Goal: Task Accomplishment & Management: Use online tool/utility

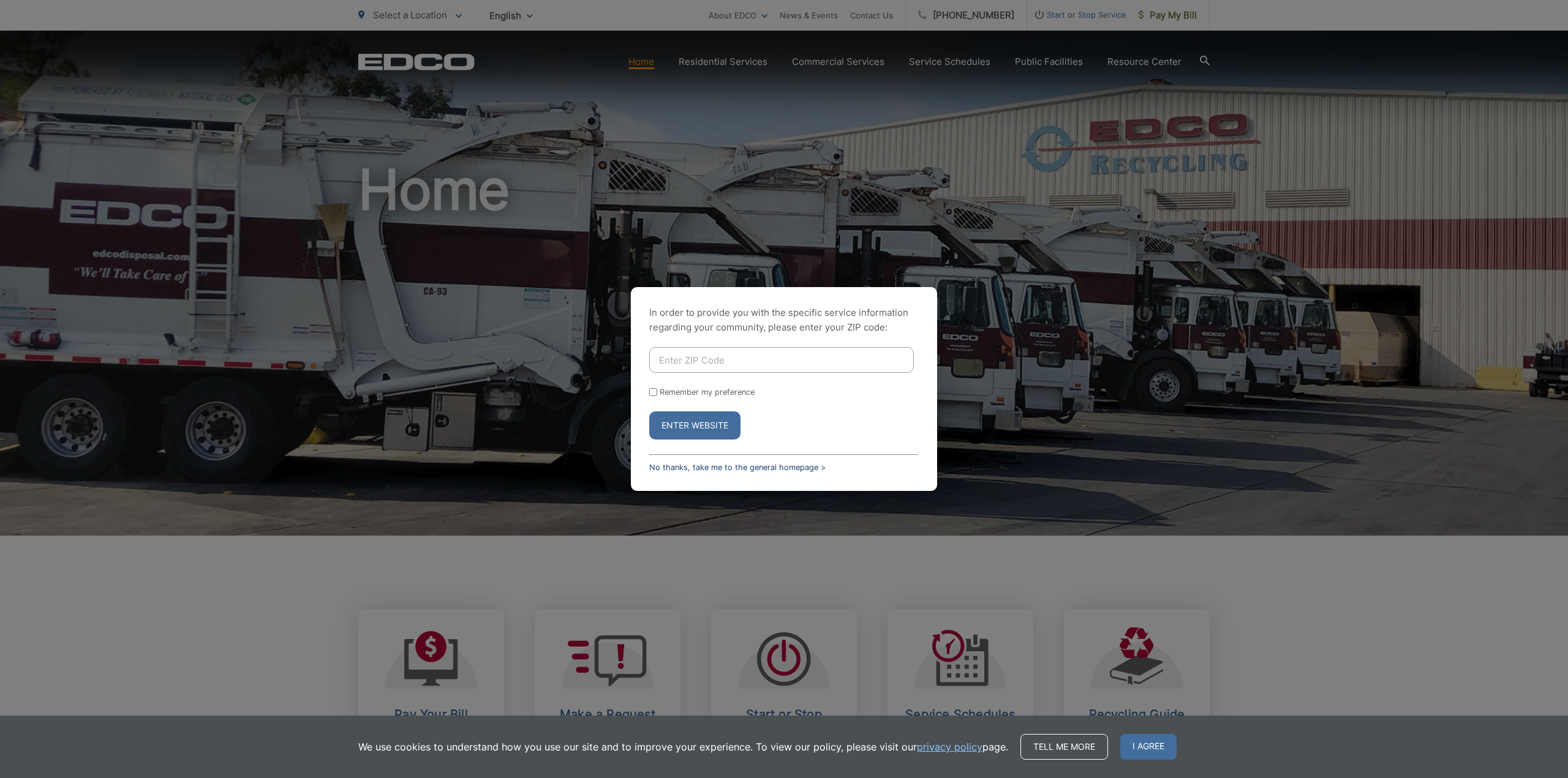
click at [783, 470] on link "No thanks, take me to the general homepage >" at bounding box center [737, 467] width 176 height 9
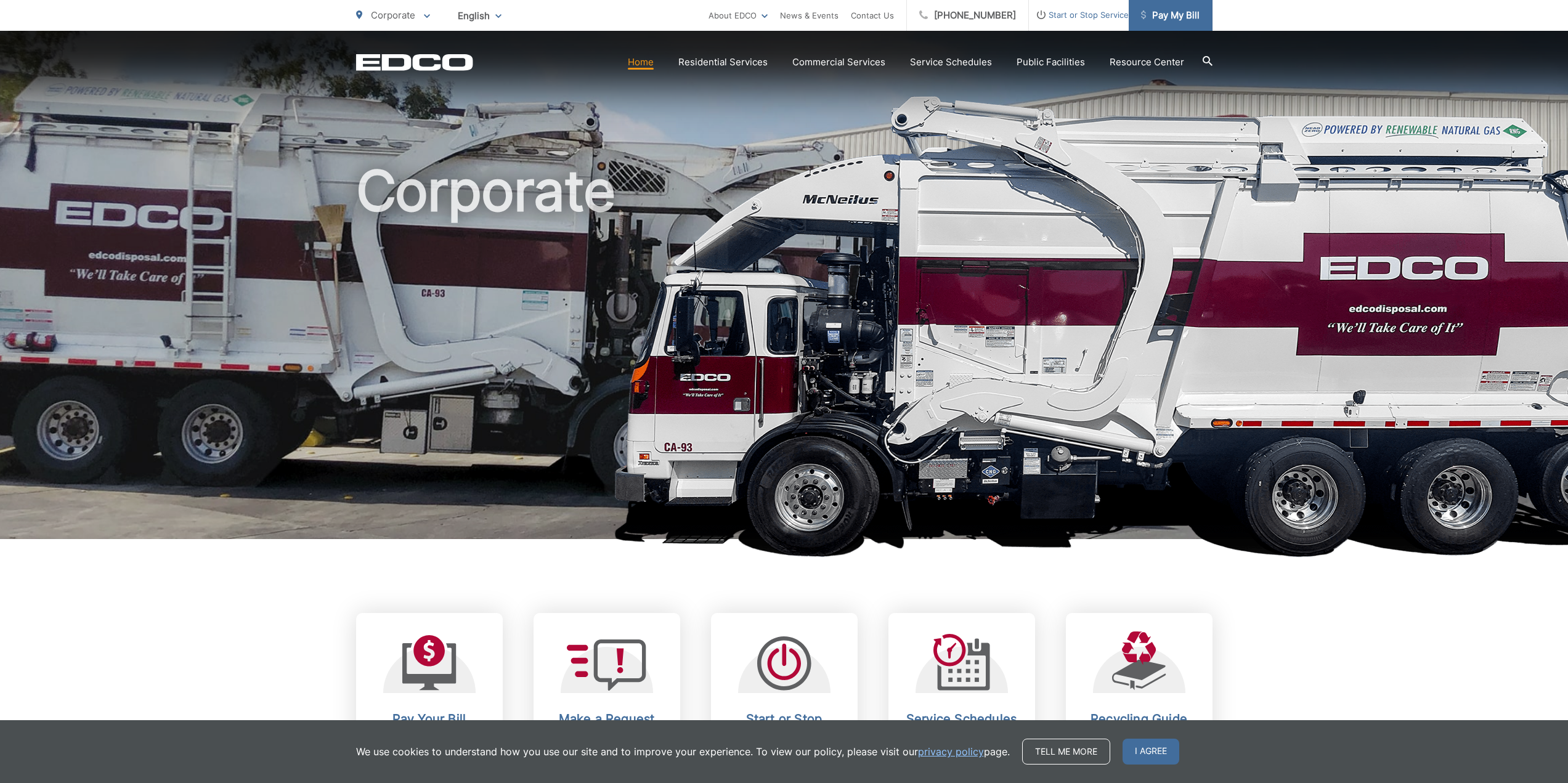
click at [1185, 8] on link "Pay My Bill" at bounding box center [1171, 15] width 84 height 31
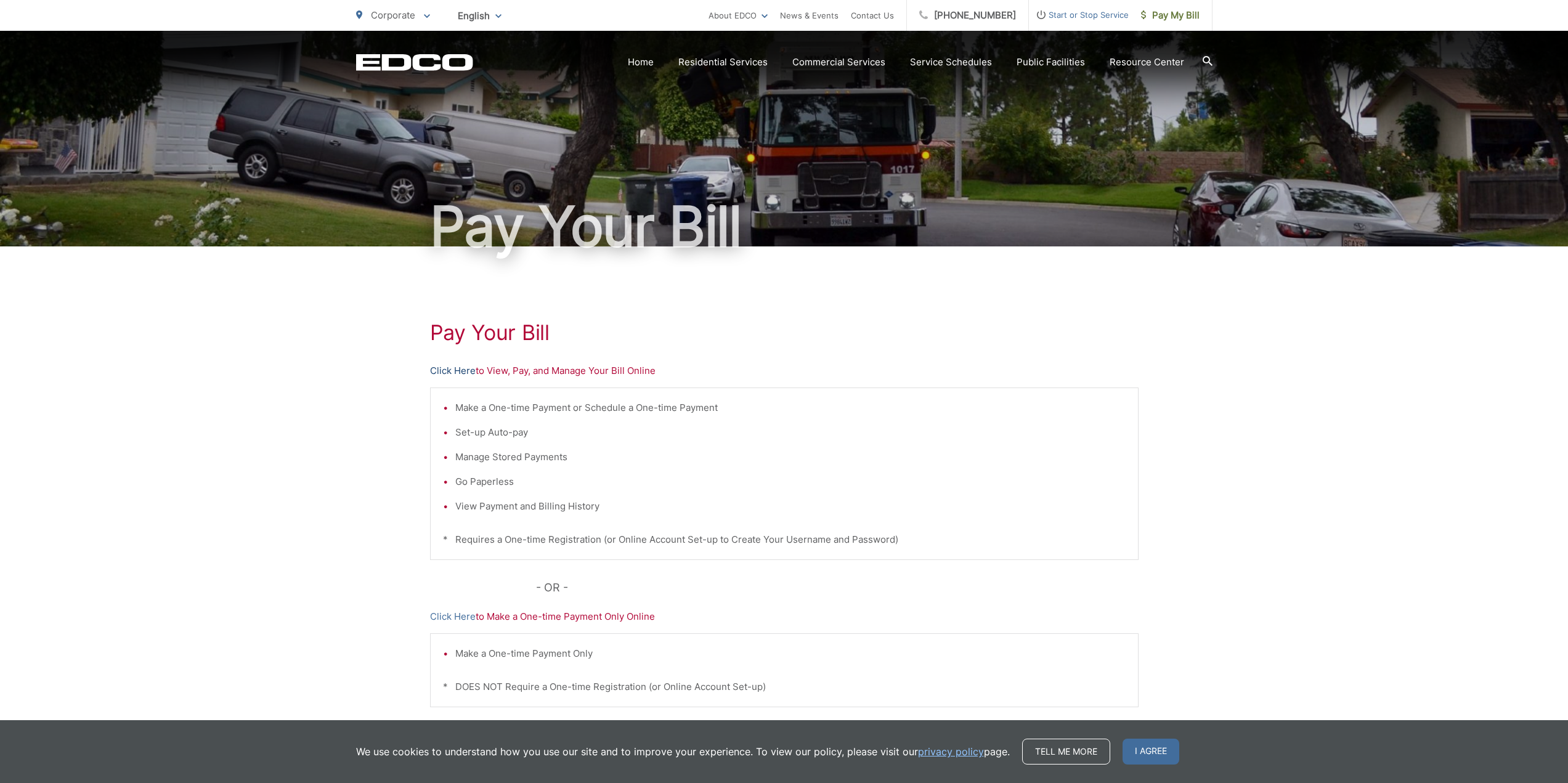
click at [459, 371] on link "Click Here" at bounding box center [452, 371] width 45 height 15
